Goal: Check status: Check status

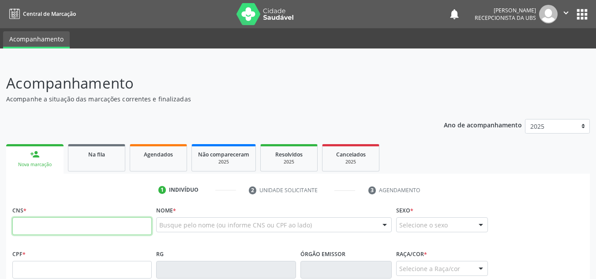
click at [73, 233] on input "text" at bounding box center [82, 227] width 140 height 18
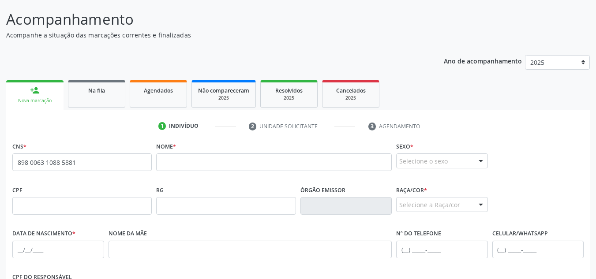
scroll to position [64, 0]
click at [106, 161] on input "898 0063 1088 5881" at bounding box center [82, 163] width 140 height 18
type input "8"
type input "706 8052 9658 7622"
click at [148, 95] on div "Agendados" at bounding box center [158, 90] width 44 height 9
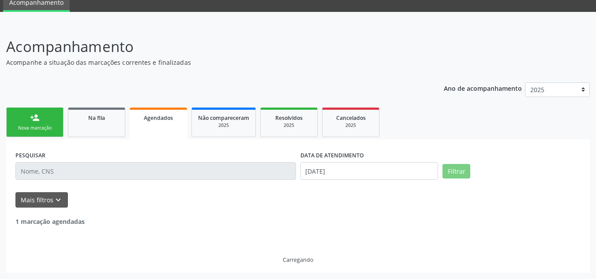
scroll to position [8, 0]
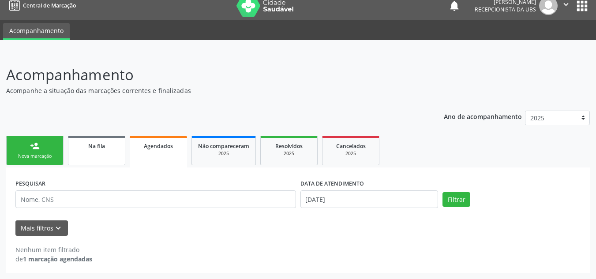
click at [101, 154] on link "Na fila" at bounding box center [96, 151] width 57 height 30
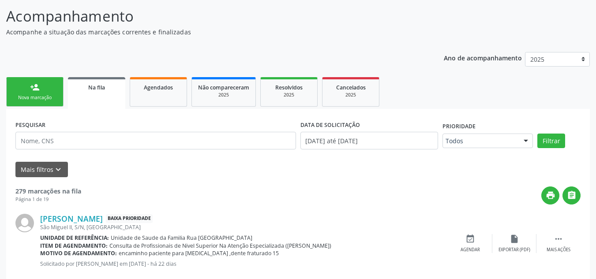
scroll to position [85, 0]
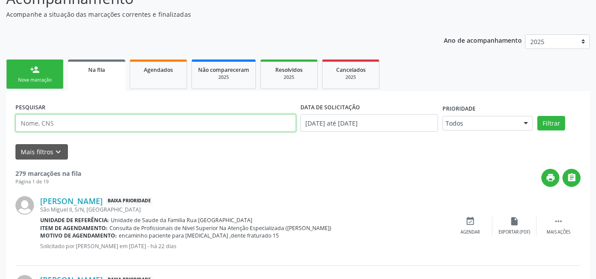
click at [157, 118] on input "text" at bounding box center [155, 123] width 281 height 18
type input "706805296587622"
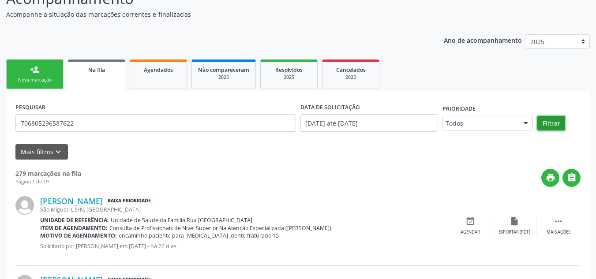
click at [558, 121] on button "Filtrar" at bounding box center [552, 123] width 28 height 15
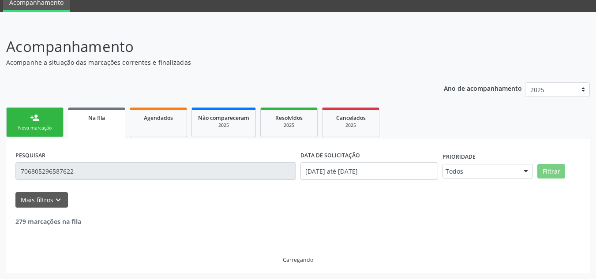
scroll to position [8, 0]
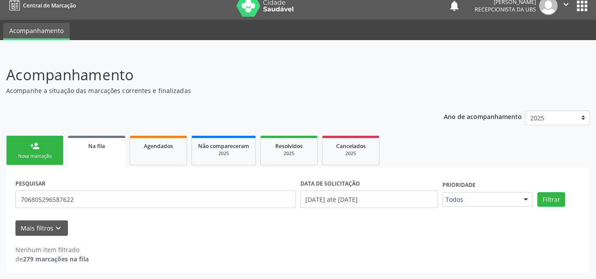
click at [108, 152] on link "Na fila" at bounding box center [96, 152] width 57 height 32
click at [163, 149] on span "Agendados" at bounding box center [158, 147] width 29 height 8
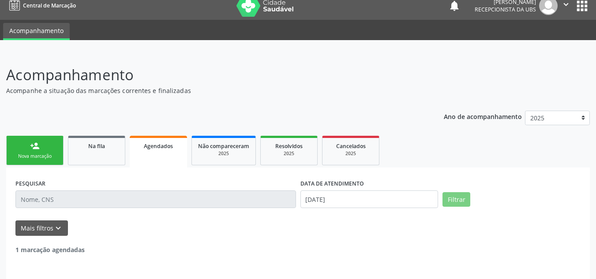
click at [163, 149] on span "Agendados" at bounding box center [158, 147] width 29 height 8
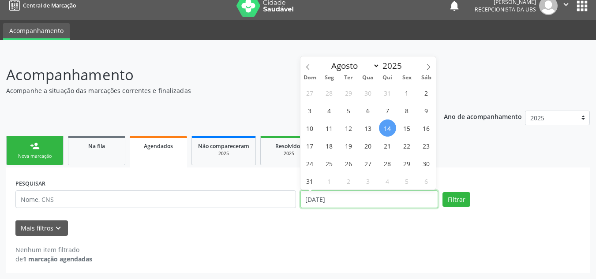
click at [362, 201] on input "[DATE]" at bounding box center [370, 200] width 138 height 18
click at [407, 96] on span "1" at bounding box center [407, 92] width 17 height 17
type input "[DATE]"
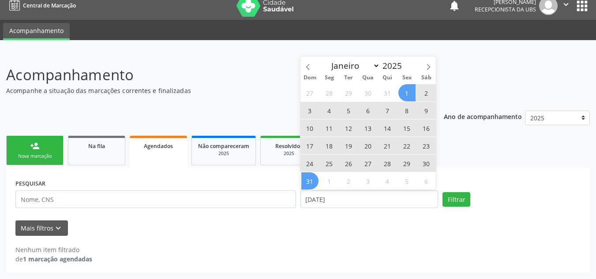
click at [313, 179] on span "31" at bounding box center [310, 181] width 17 height 17
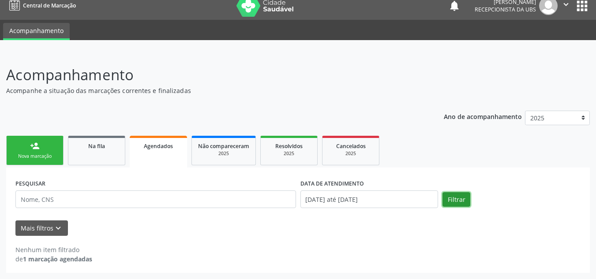
click at [448, 200] on button "Filtrar" at bounding box center [457, 199] width 28 height 15
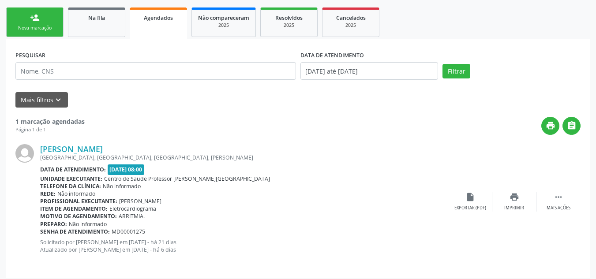
scroll to position [142, 0]
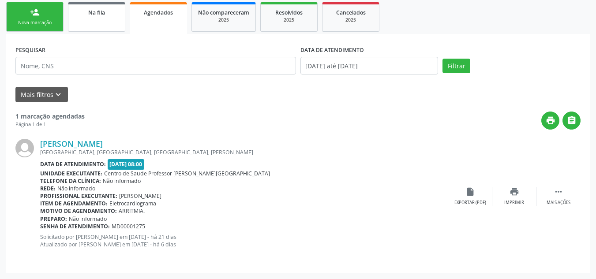
click at [120, 23] on link "Na fila" at bounding box center [96, 17] width 57 height 30
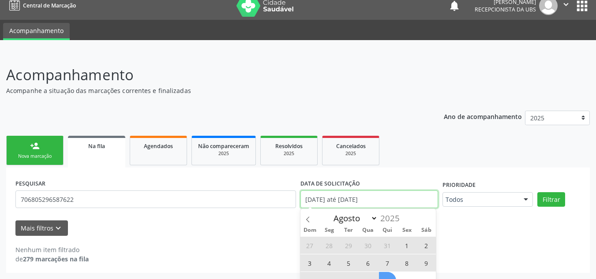
scroll to position [63, 0]
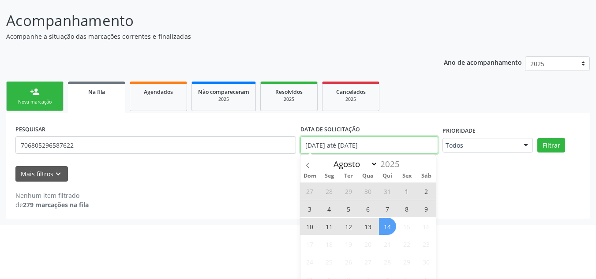
click at [430, 197] on body "Central de Marcação notifications [PERSON_NAME] Recepcionista da UBS  Configur…" at bounding box center [298, 76] width 596 height 279
click at [407, 192] on span "1" at bounding box center [407, 191] width 17 height 17
type input "[DATE]"
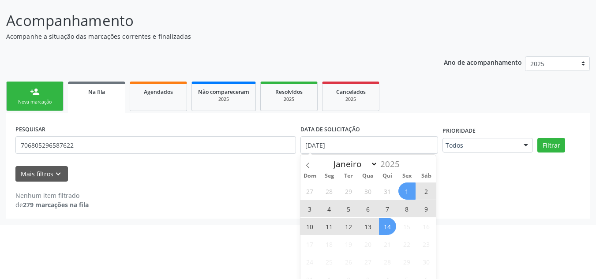
click at [392, 226] on span "14" at bounding box center [387, 226] width 17 height 17
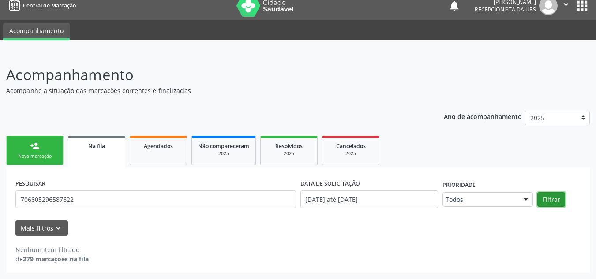
click at [548, 198] on button "Filtrar" at bounding box center [552, 199] width 28 height 15
click at [126, 223] on div "Mais filtros keyboard_arrow_down" at bounding box center [298, 228] width 570 height 15
